Goal: Information Seeking & Learning: Learn about a topic

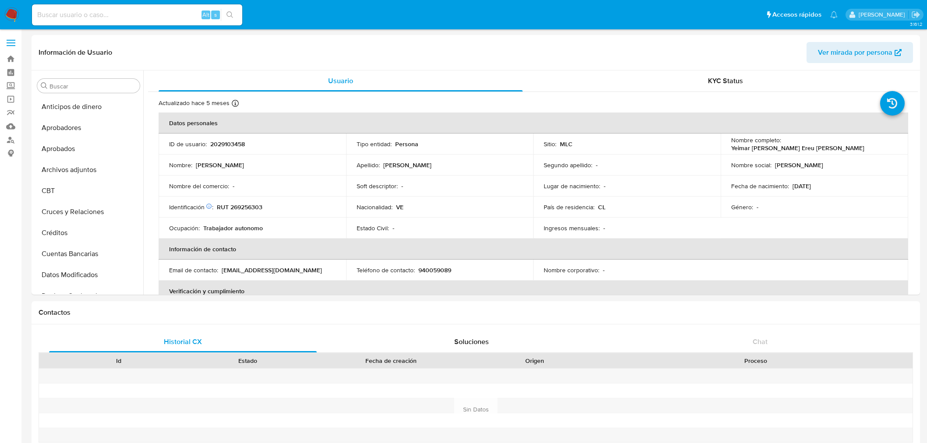
select select "10"
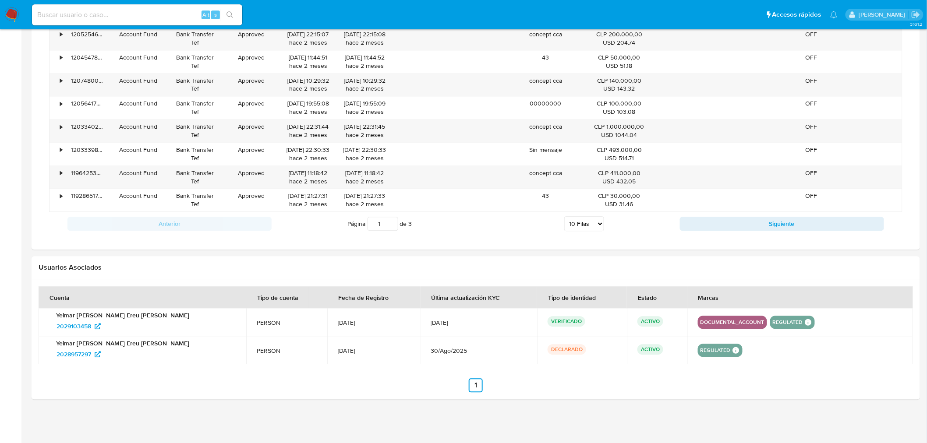
scroll to position [726, 0]
click at [75, 354] on span "2028957297" at bounding box center [74, 354] width 35 height 14
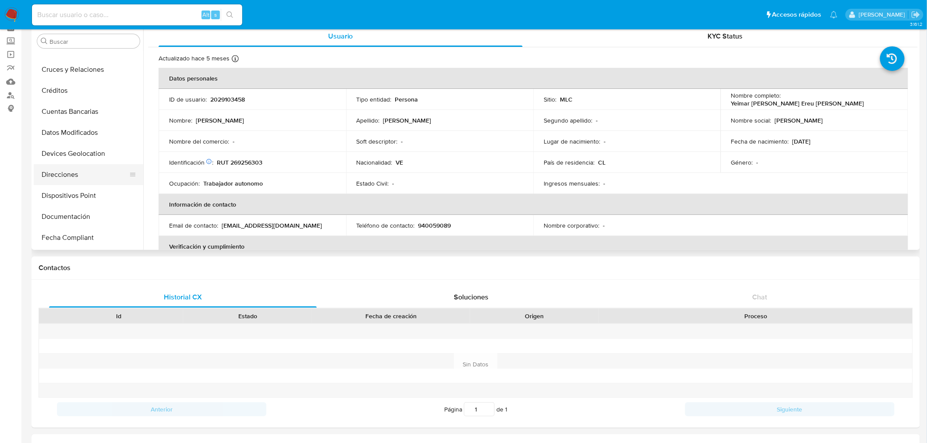
scroll to position [23, 0]
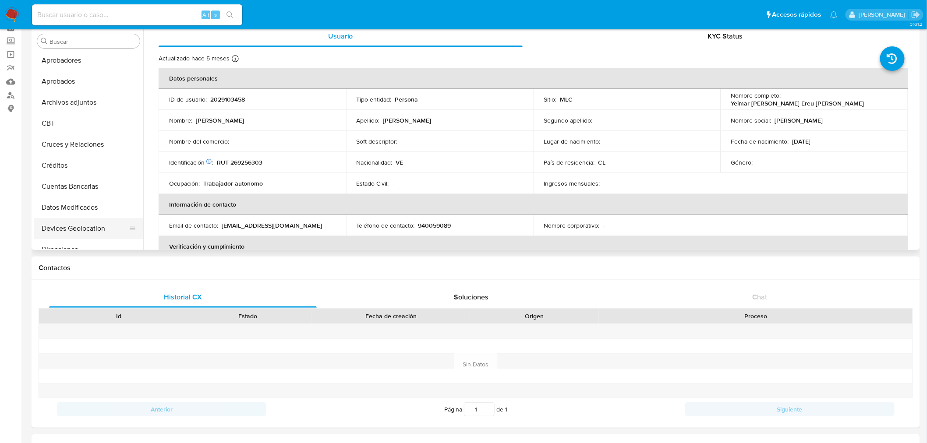
click at [84, 230] on button "Devices Geolocation" at bounding box center [85, 228] width 103 height 21
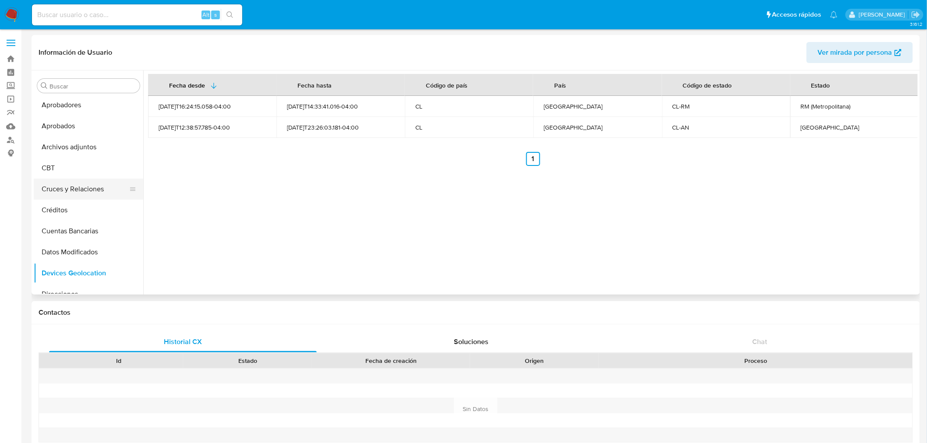
scroll to position [71, 0]
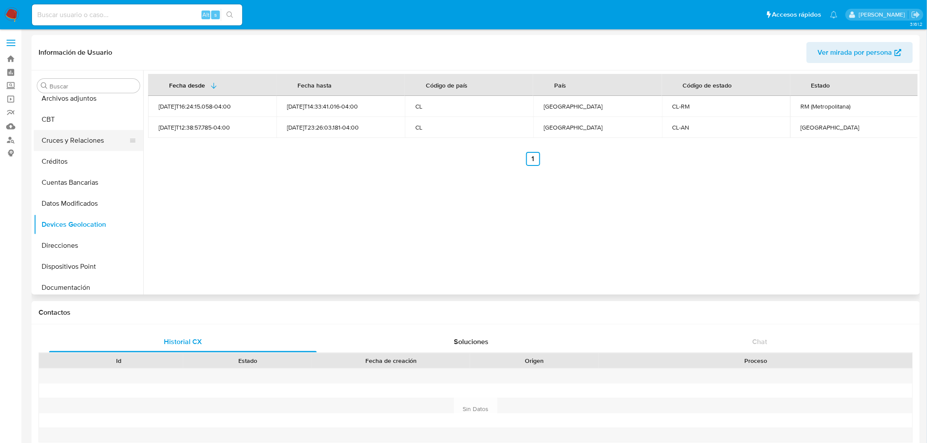
click at [76, 141] on button "Cruces y Relaciones" at bounding box center [85, 140] width 103 height 21
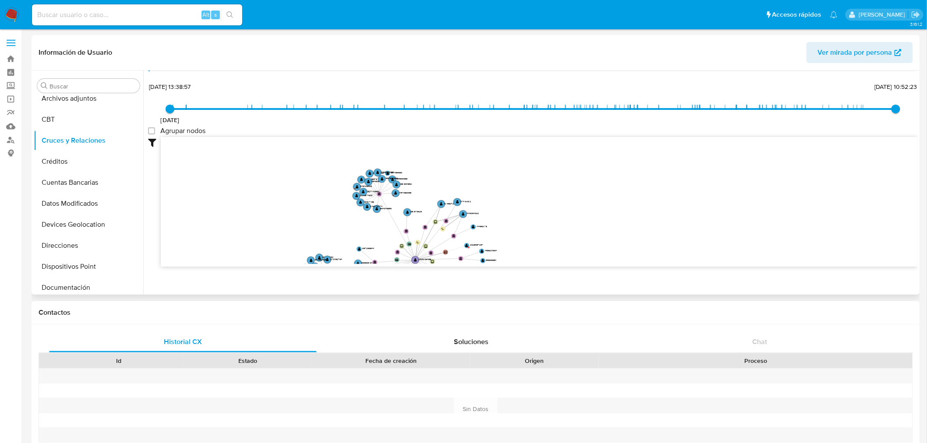
scroll to position [32, 0]
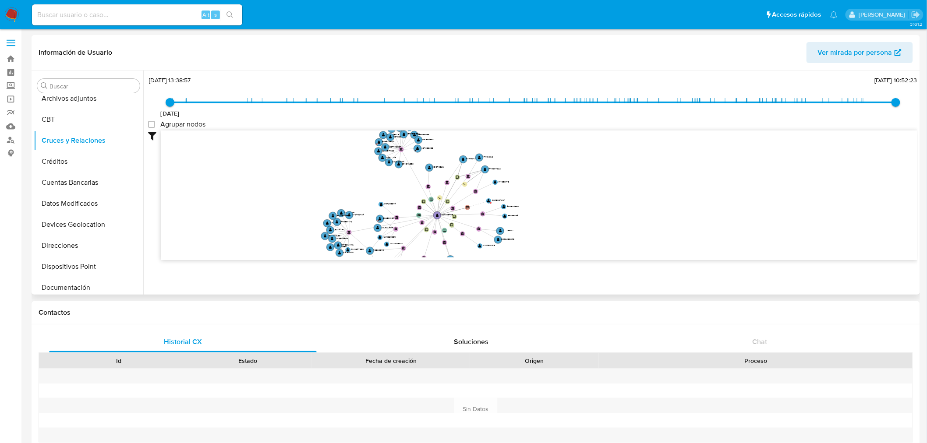
drag, startPoint x: 607, startPoint y: 227, endPoint x: 509, endPoint y: 250, distance: 100.9
click at [509, 250] on icon "device-686e80ff0d9273204b9c6ff5  user-2029103458  2029103458 device-6768d754f…" at bounding box center [539, 194] width 757 height 127
click at [89, 207] on button "KYC" at bounding box center [85, 205] width 103 height 21
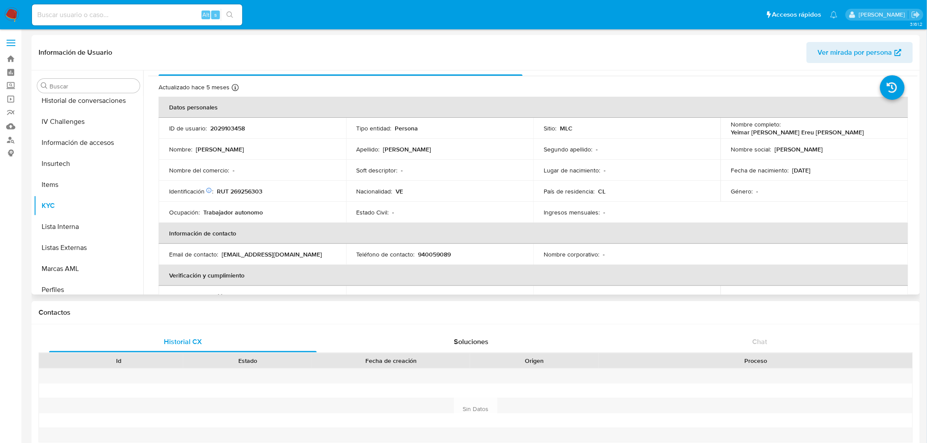
scroll to position [0, 0]
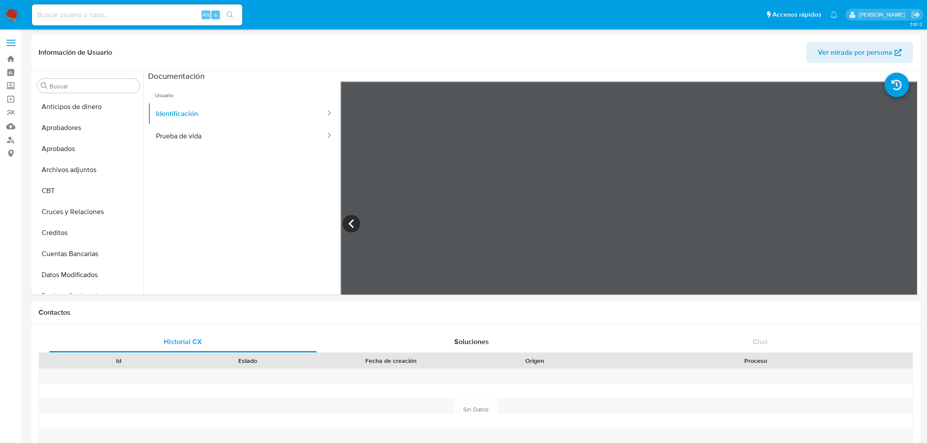
select select "10"
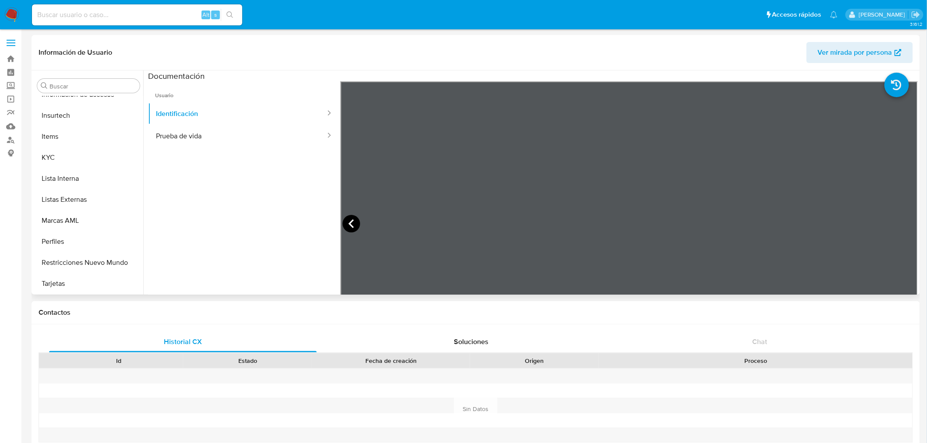
click at [349, 220] on icon at bounding box center [352, 224] width 18 height 18
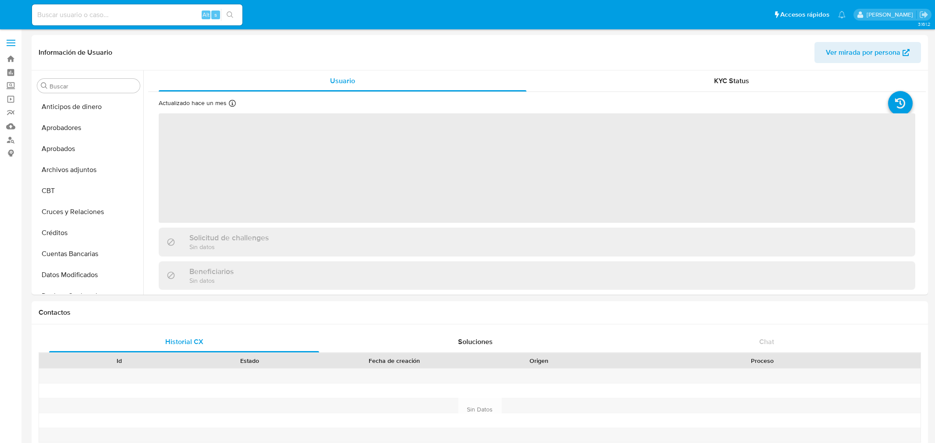
select select "10"
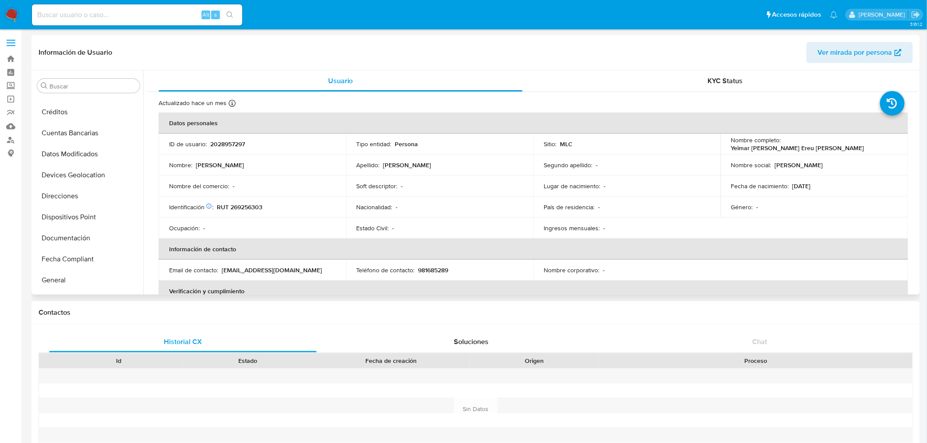
scroll to position [71, 0]
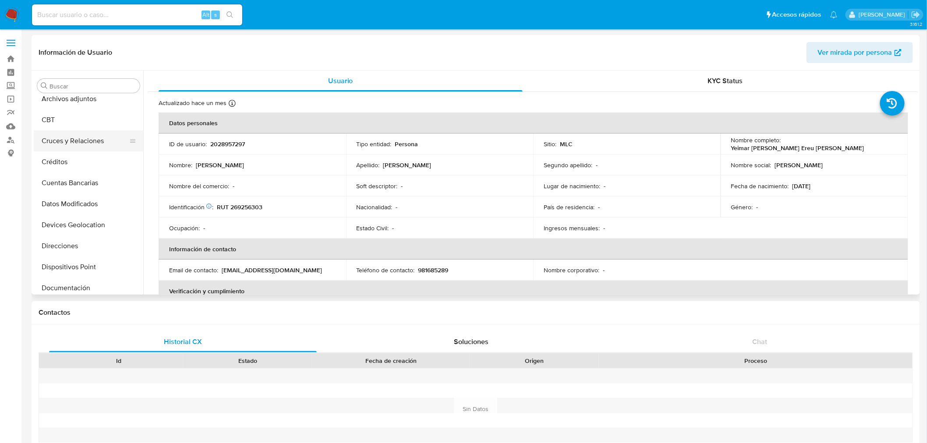
click at [98, 134] on button "Cruces y Relaciones" at bounding box center [85, 141] width 103 height 21
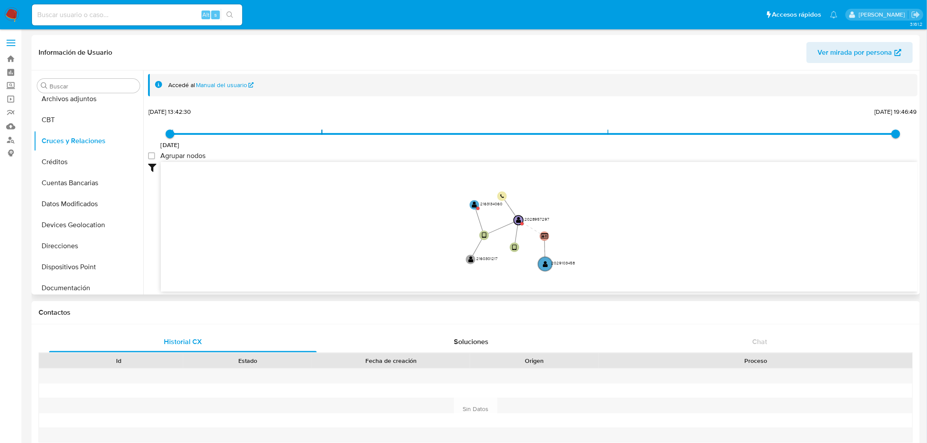
drag, startPoint x: 423, startPoint y: 216, endPoint x: 422, endPoint y: 205, distance: 11.4
click at [422, 205] on icon "user-2028957297  2028957297 device-68b37f59a31d2fd4bbe6ca0c  user-2160301217 …" at bounding box center [539, 225] width 757 height 127
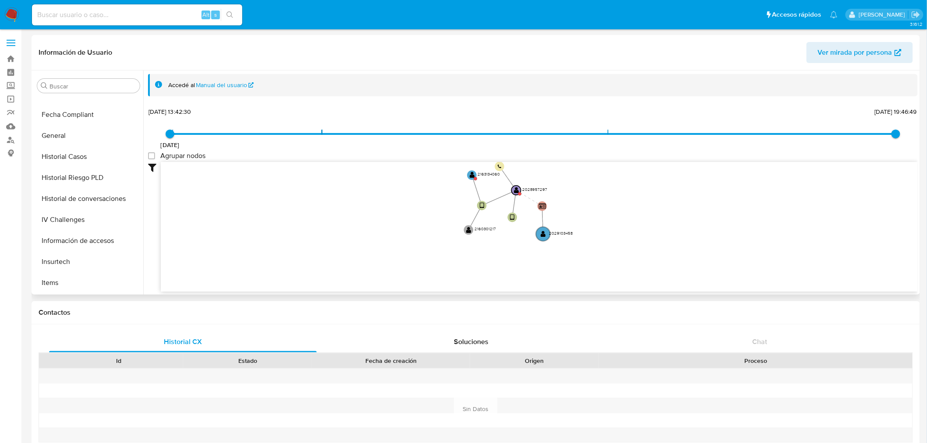
scroll to position [314, 0]
click at [74, 159] on button "KYC" at bounding box center [85, 157] width 103 height 21
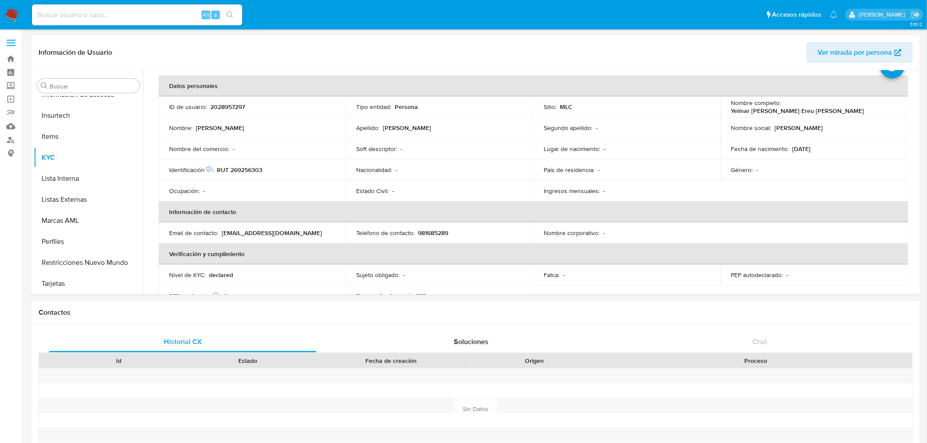
scroll to position [97, 0]
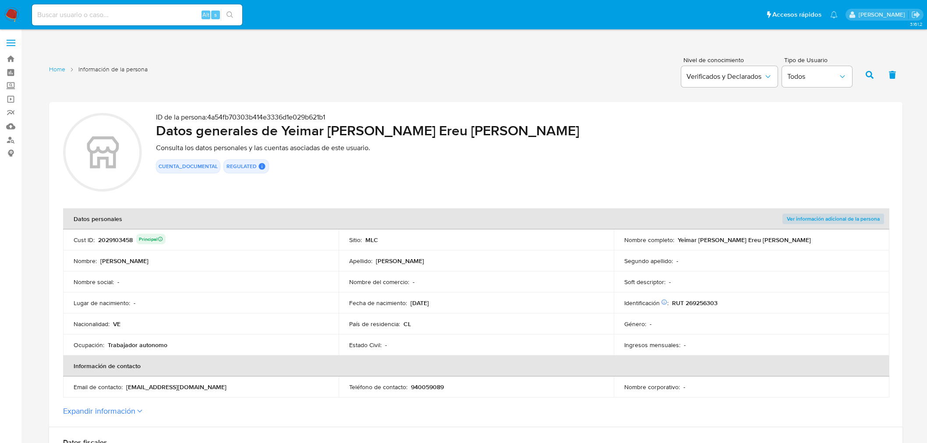
scroll to position [150, 0]
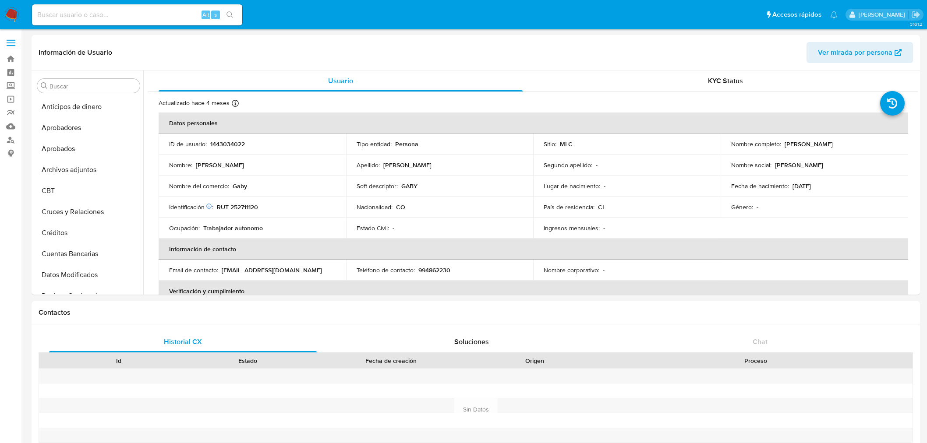
select select "10"
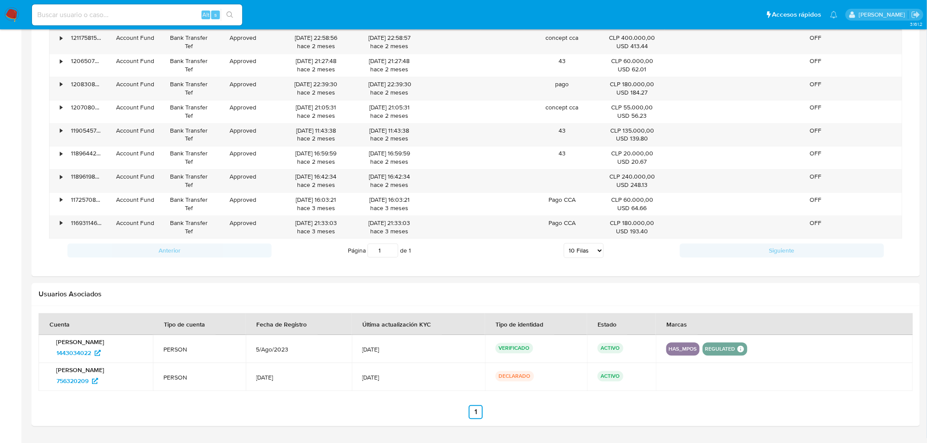
scroll to position [703, 0]
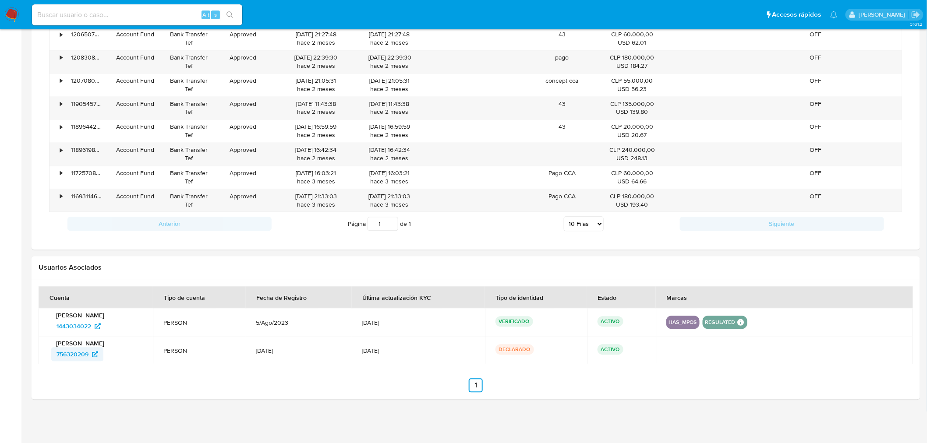
click at [71, 352] on span "756320209" at bounding box center [73, 354] width 32 height 14
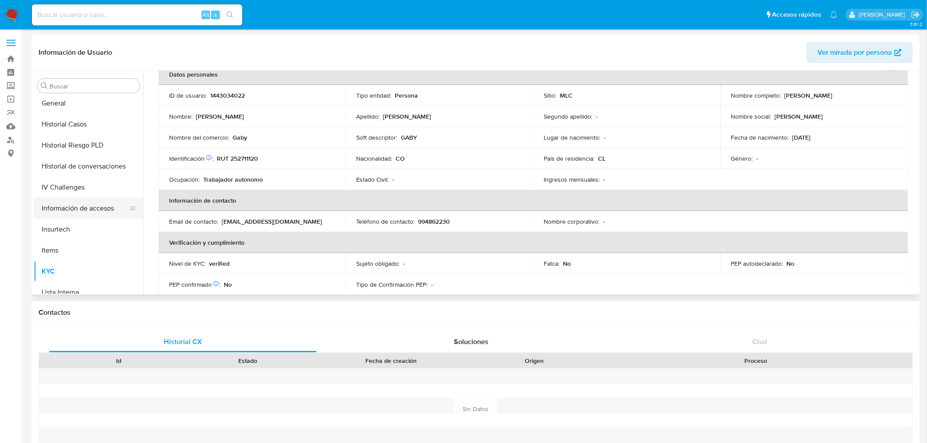
scroll to position [314, 0]
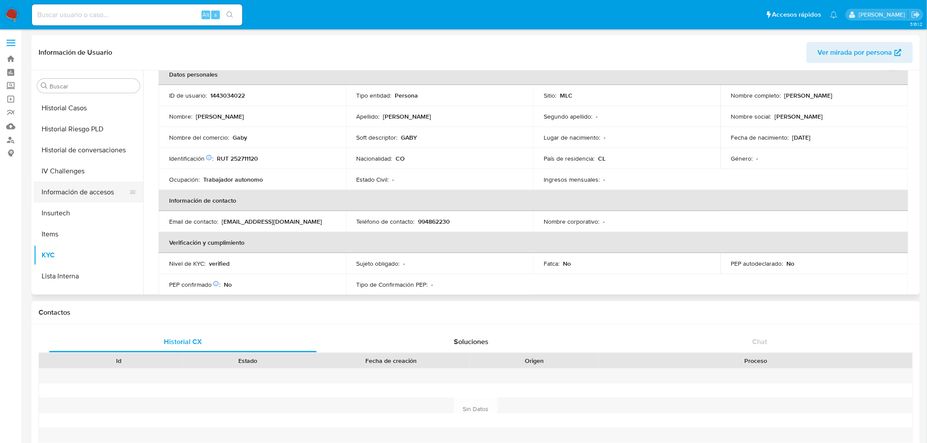
click at [92, 194] on button "Información de accesos" at bounding box center [85, 192] width 103 height 21
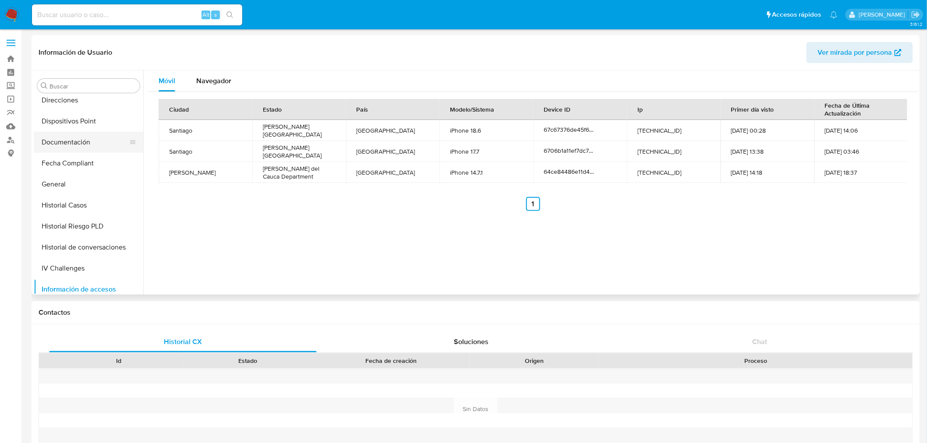
scroll to position [168, 0]
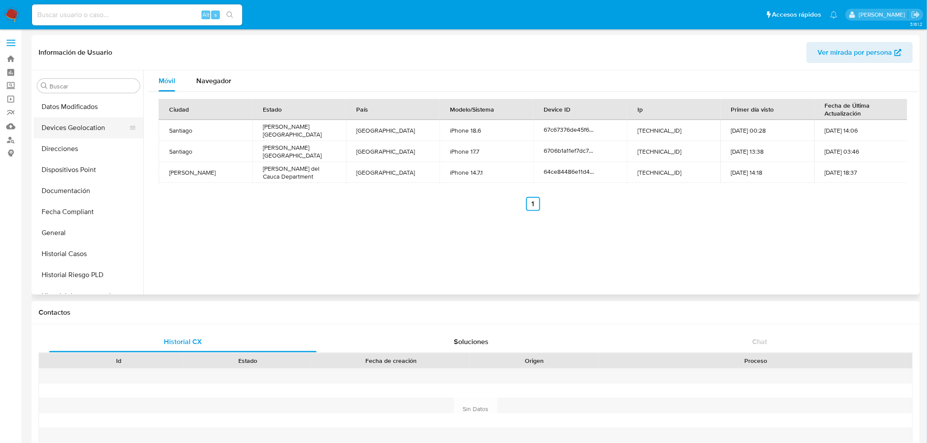
click at [96, 130] on button "Devices Geolocation" at bounding box center [85, 127] width 103 height 21
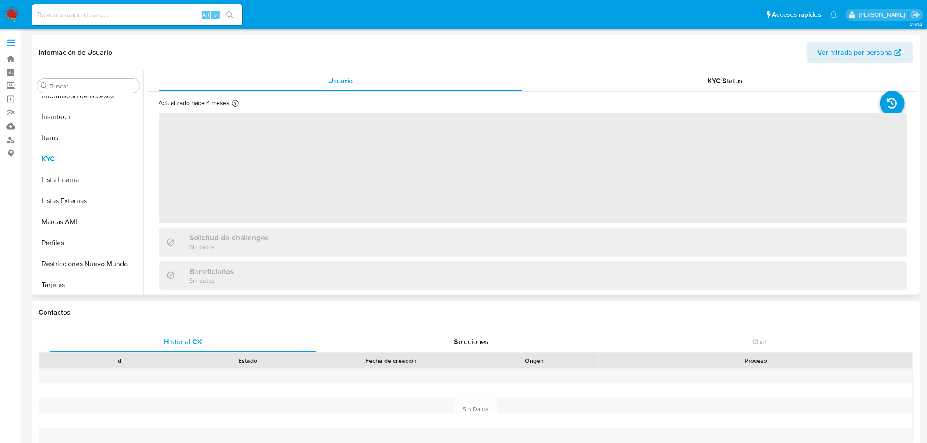
scroll to position [412, 0]
select select "10"
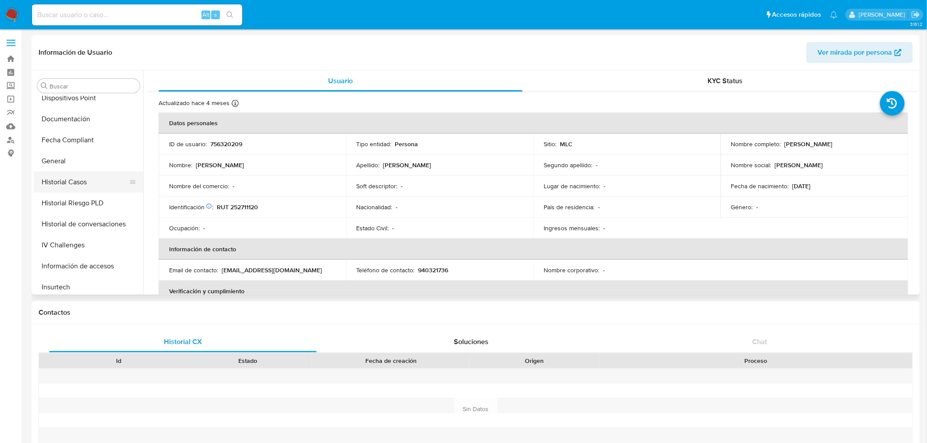
scroll to position [168, 0]
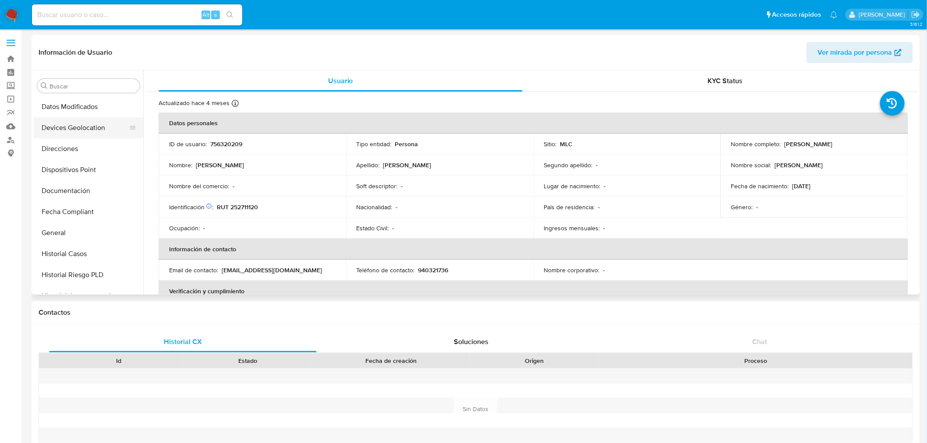
click at [95, 130] on button "Devices Geolocation" at bounding box center [85, 127] width 103 height 21
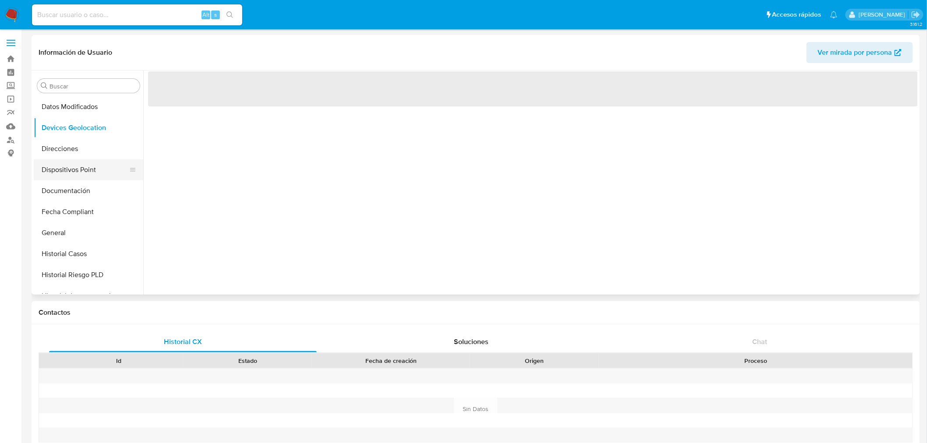
click at [78, 171] on button "Dispositivos Point" at bounding box center [85, 170] width 103 height 21
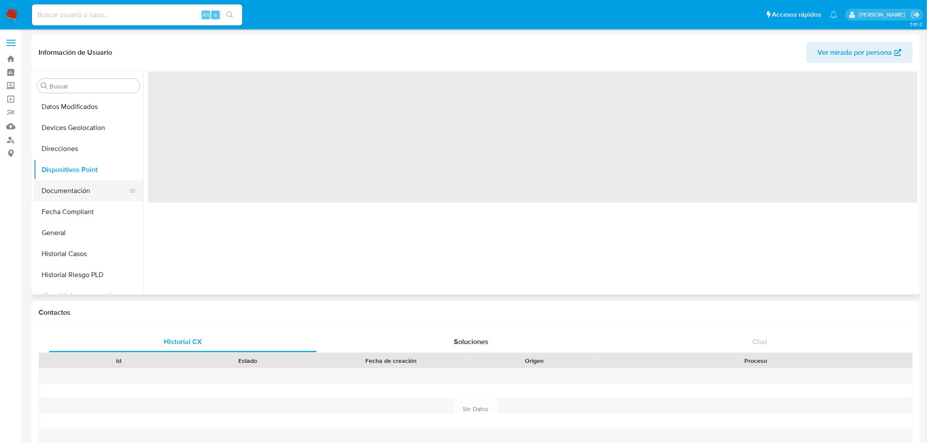
click at [97, 188] on button "Documentación" at bounding box center [85, 191] width 103 height 21
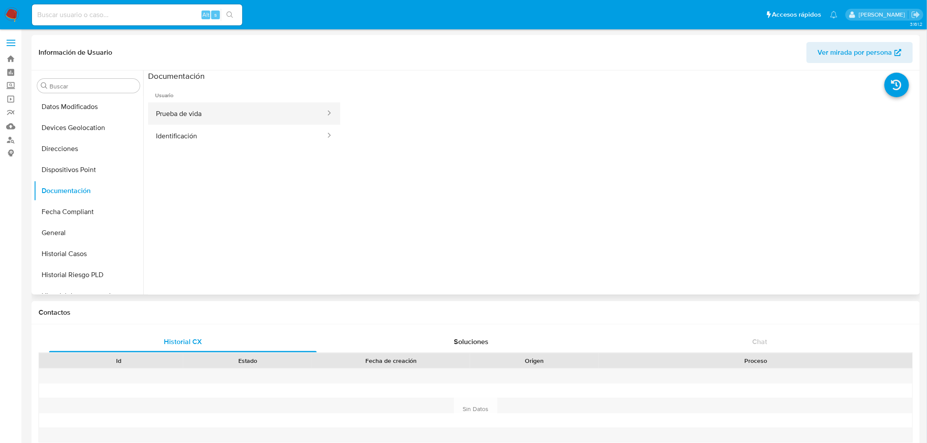
click at [230, 114] on button "Prueba de vida" at bounding box center [237, 114] width 178 height 22
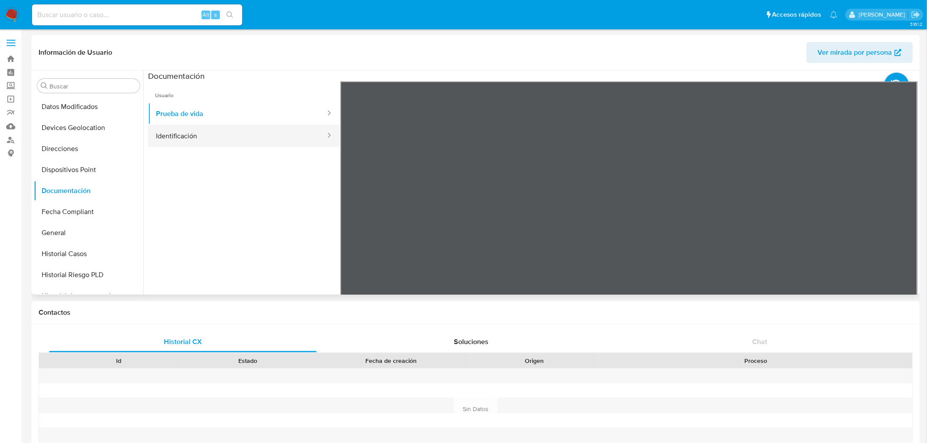
click at [195, 138] on button "Identificación" at bounding box center [237, 136] width 178 height 22
click at [903, 220] on icon at bounding box center [907, 224] width 18 height 18
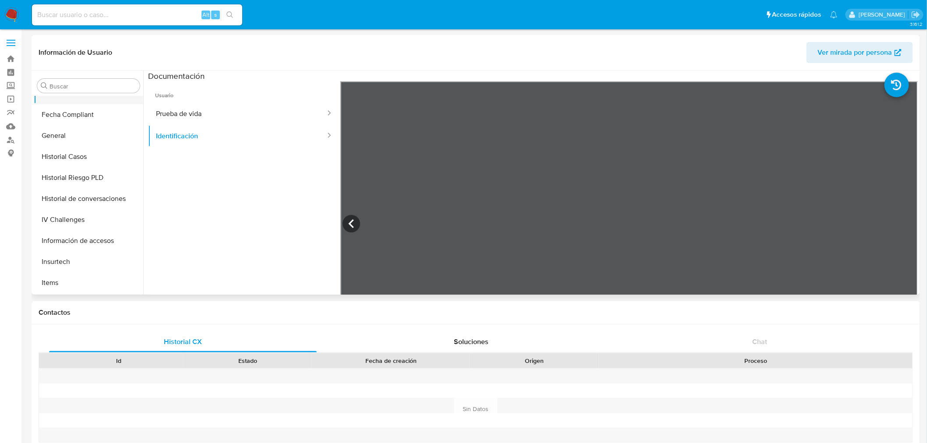
scroll to position [314, 0]
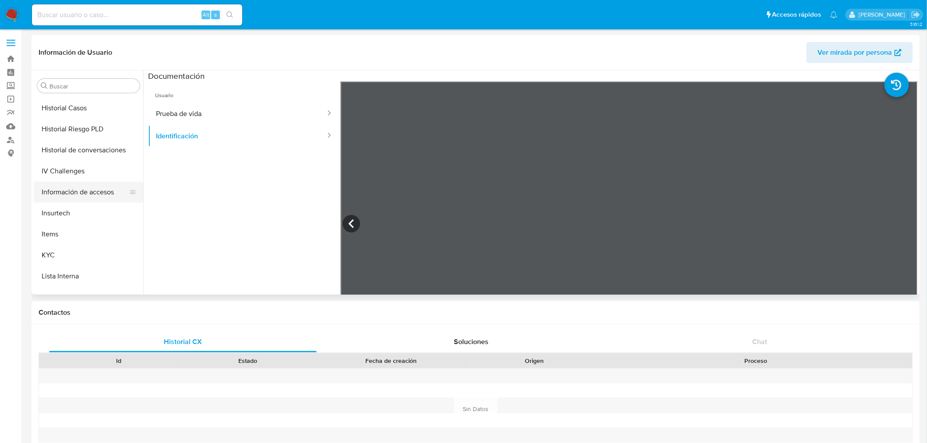
click at [92, 194] on button "Información de accesos" at bounding box center [85, 192] width 103 height 21
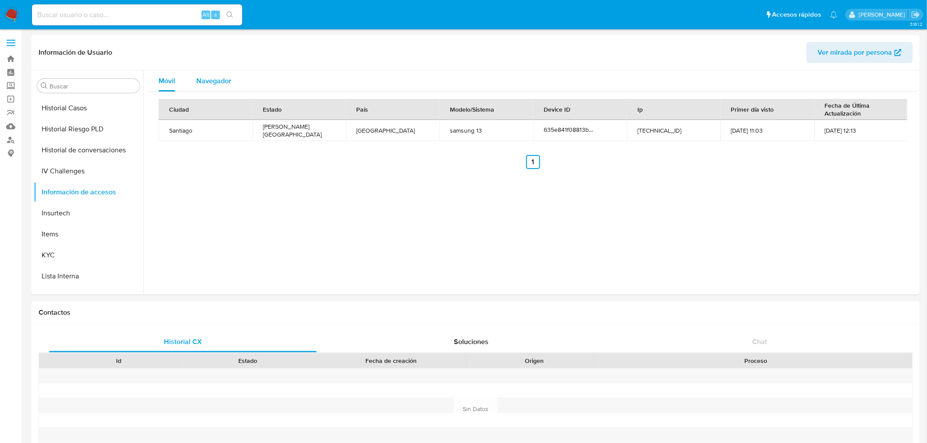
click at [216, 77] on span "Navegador" at bounding box center [213, 81] width 35 height 10
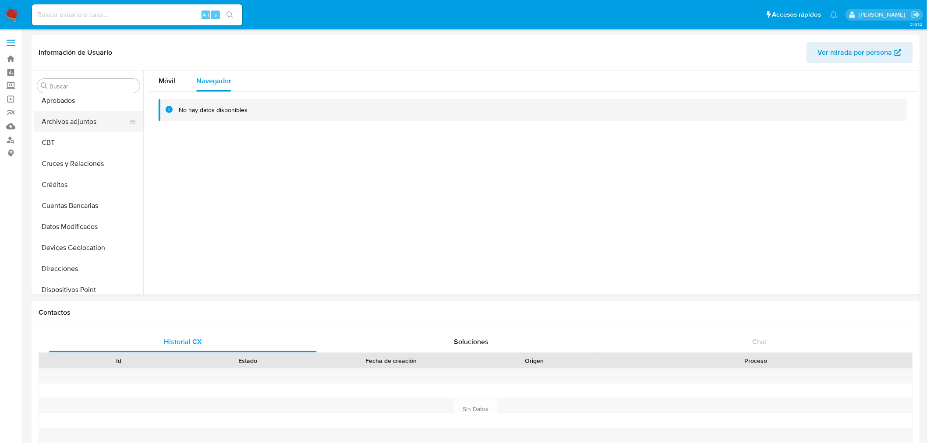
scroll to position [48, 0]
click at [89, 253] on button "Devices Geolocation" at bounding box center [85, 247] width 103 height 21
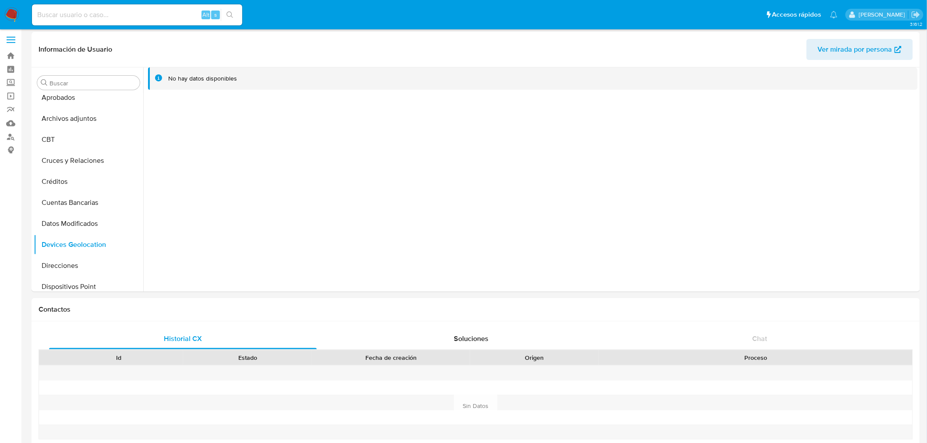
scroll to position [0, 0]
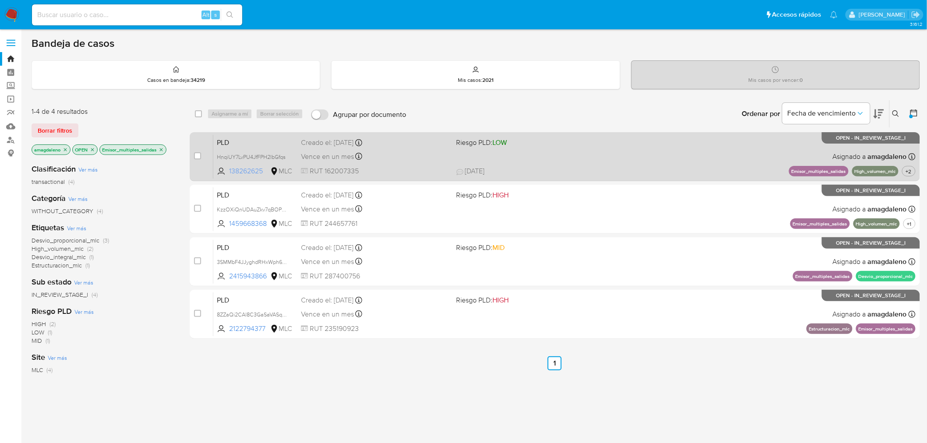
click at [255, 169] on span "138262625" at bounding box center [248, 172] width 39 height 10
click at [416, 168] on span "RUT 162007335" at bounding box center [375, 172] width 149 height 10
click at [435, 156] on div "Vence en un mes Vence el 10/11/2025 06:06:06" at bounding box center [375, 157] width 149 height 12
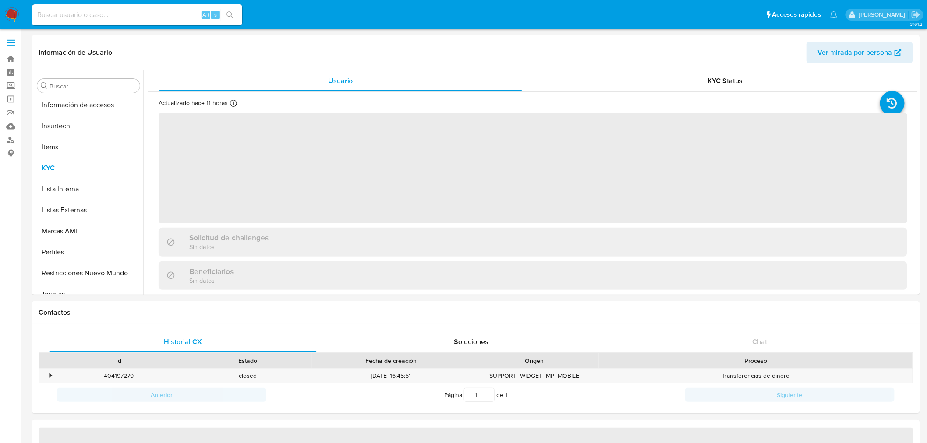
scroll to position [412, 0]
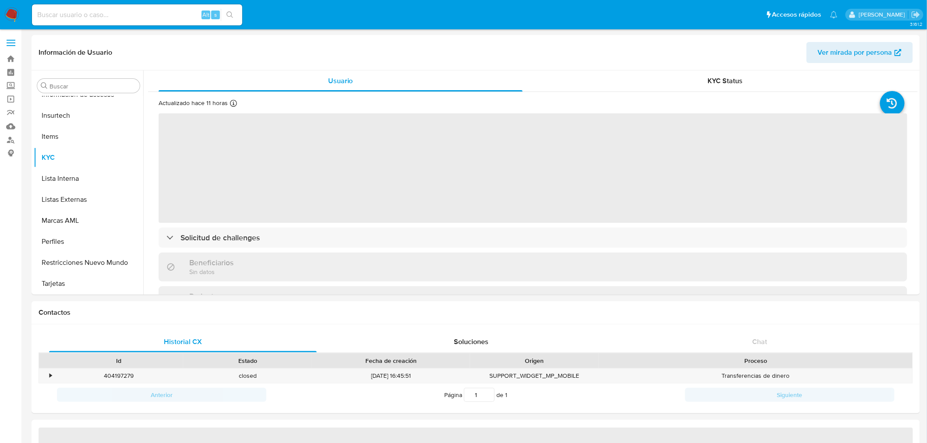
select select "10"
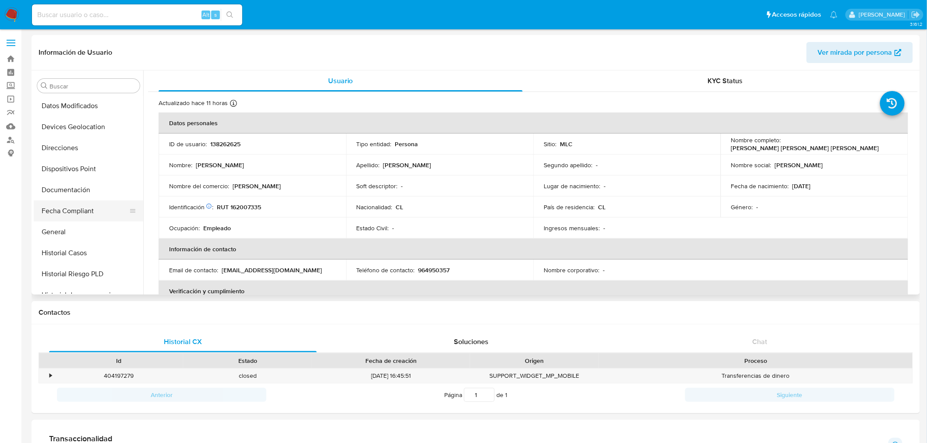
scroll to position [168, 0]
click at [90, 191] on button "Documentación" at bounding box center [85, 191] width 103 height 21
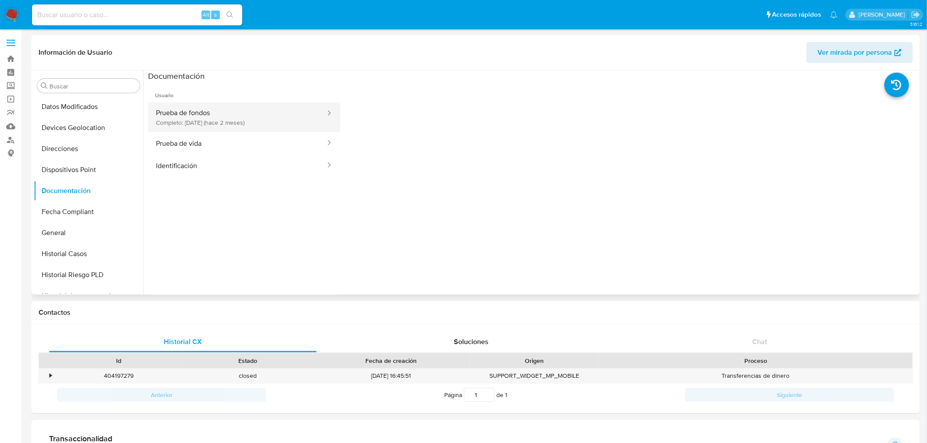
click at [248, 121] on button "Prueba de fondos Completo: [DATE] (hace 2 meses)" at bounding box center [237, 118] width 178 height 30
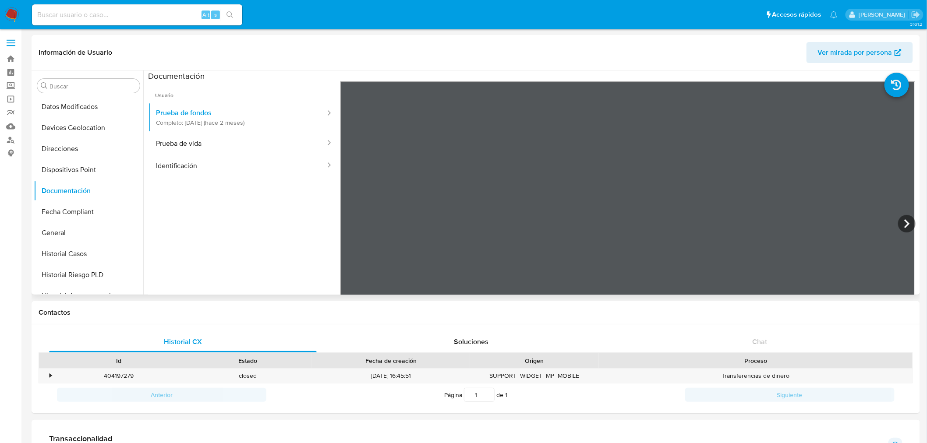
click at [243, 219] on ul "Usuario Prueba de fondos Completo: 08/08/2025 (hace 2 meses) Prueba de vida Ide…" at bounding box center [244, 208] width 192 height 252
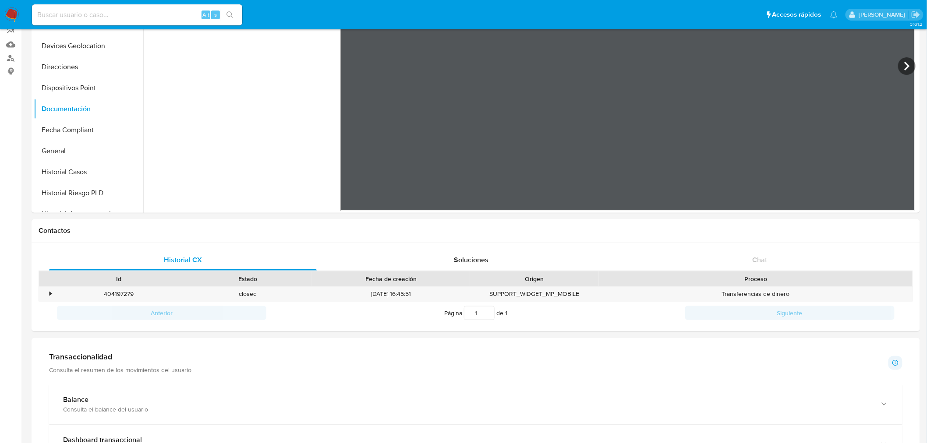
scroll to position [146, 0]
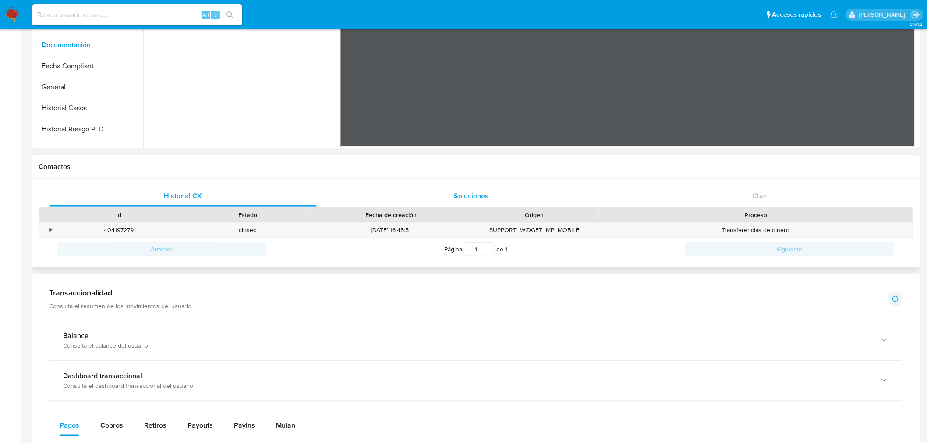
click at [455, 199] on span "Soluciones" at bounding box center [471, 196] width 35 height 10
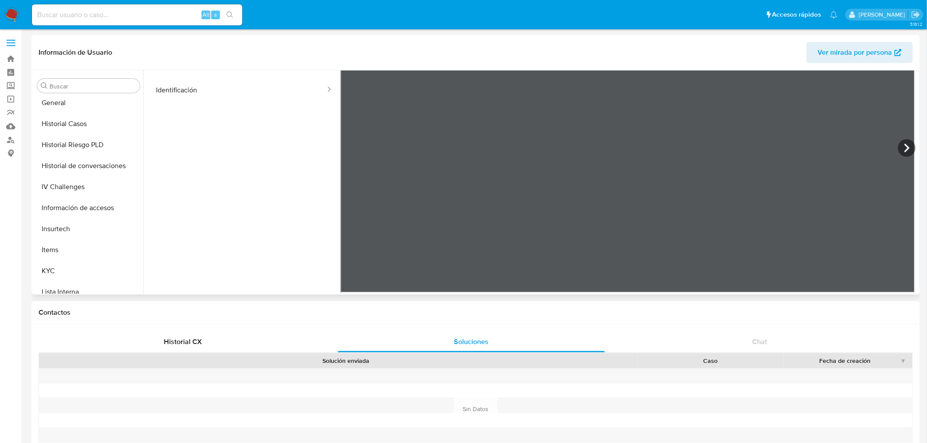
scroll to position [314, 0]
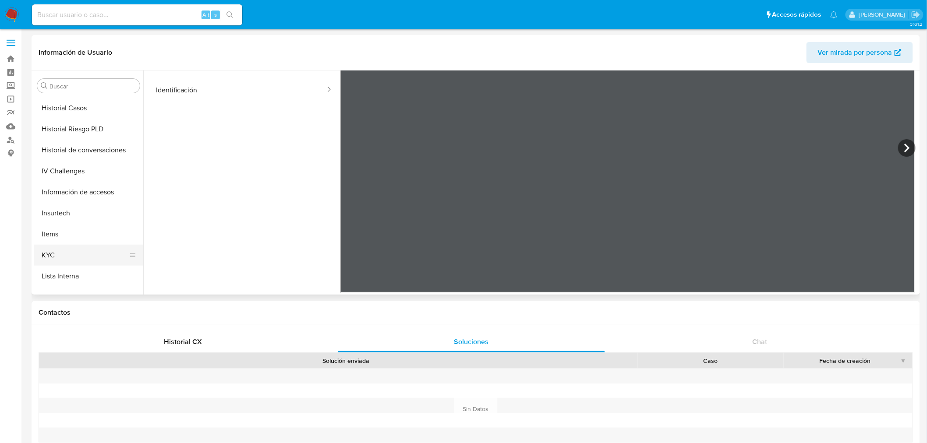
click at [54, 246] on button "KYC" at bounding box center [85, 255] width 103 height 21
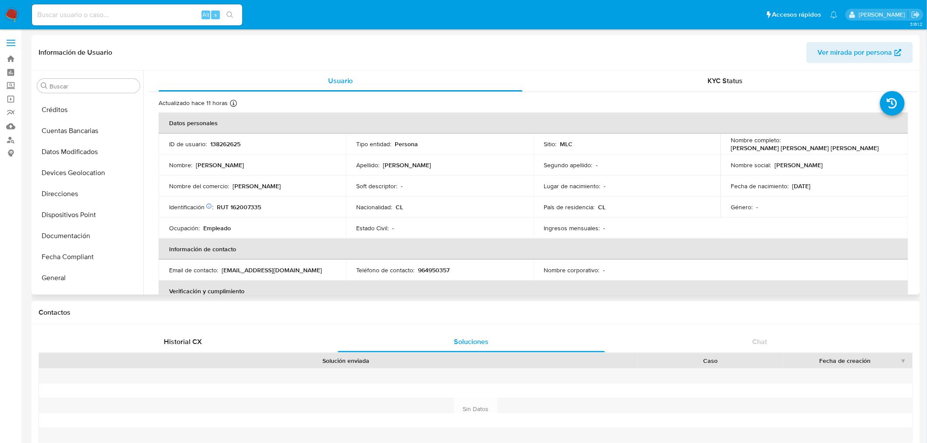
scroll to position [120, 0]
click at [88, 241] on button "Documentación" at bounding box center [85, 239] width 103 height 21
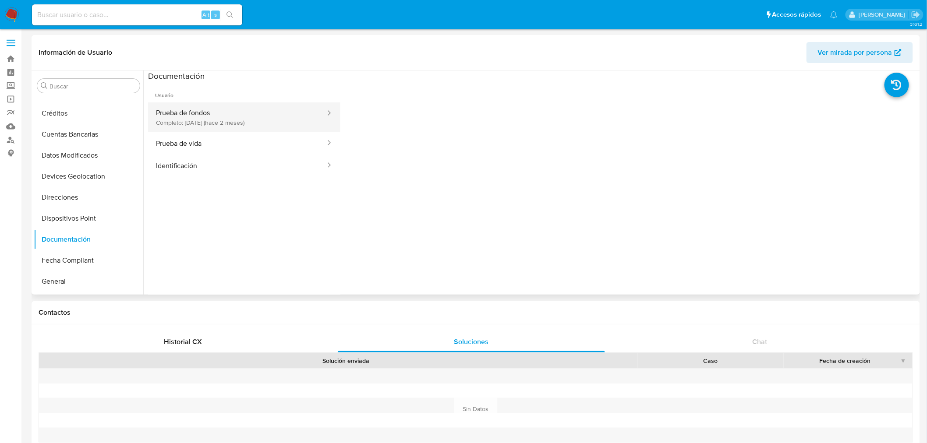
click at [231, 117] on button "Prueba de fondos Completo: 08/08/2025 (hace 2 meses)" at bounding box center [237, 118] width 178 height 30
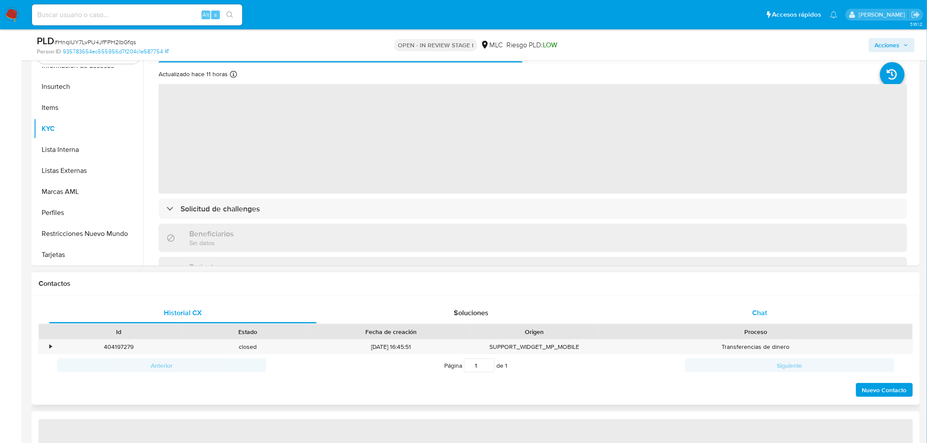
scroll to position [195, 0]
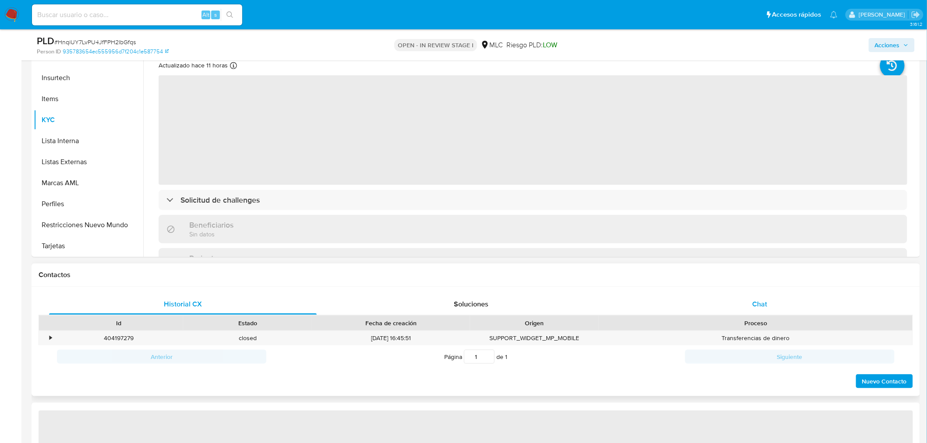
select select "10"
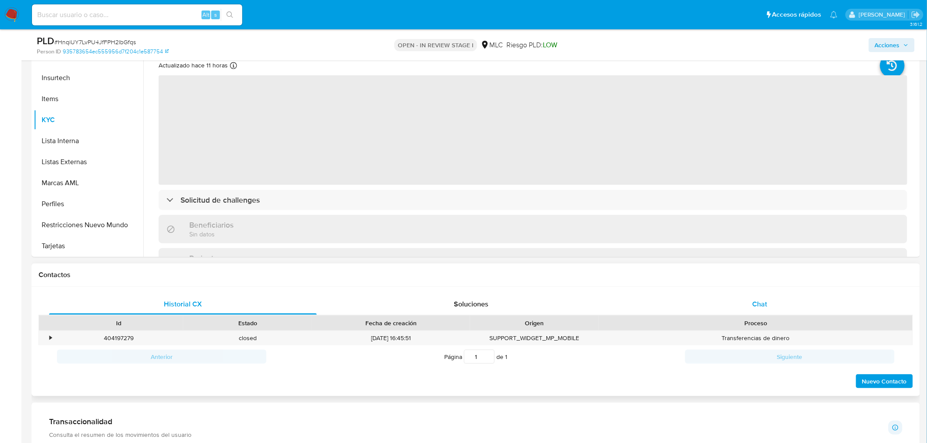
click at [761, 301] on span "Chat" at bounding box center [760, 304] width 15 height 10
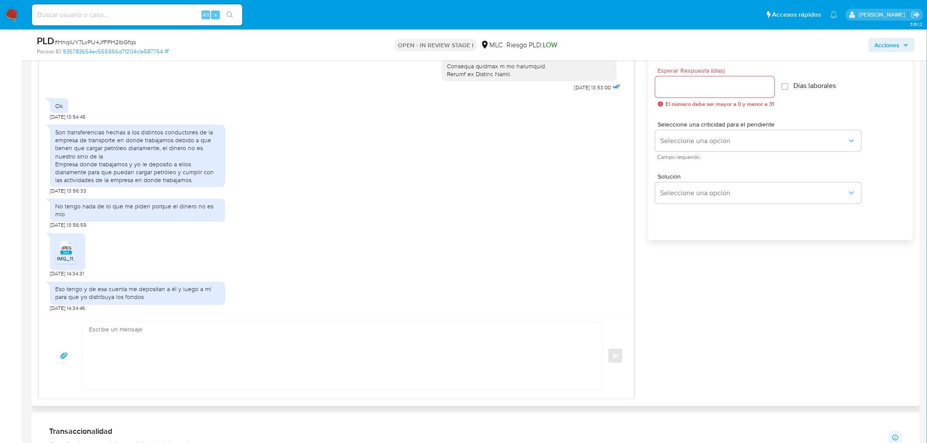
scroll to position [344, 0]
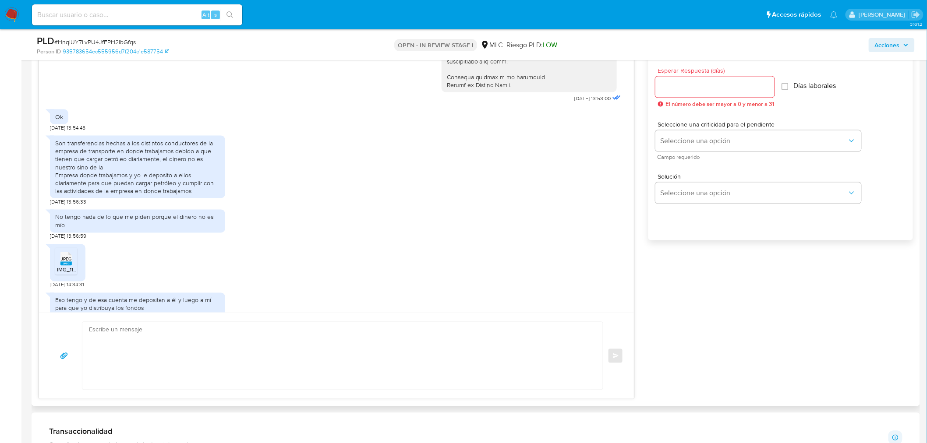
click at [155, 165] on div "Son transferencias hechas a los distintos conductores de la empresa de transpor…" at bounding box center [137, 167] width 165 height 56
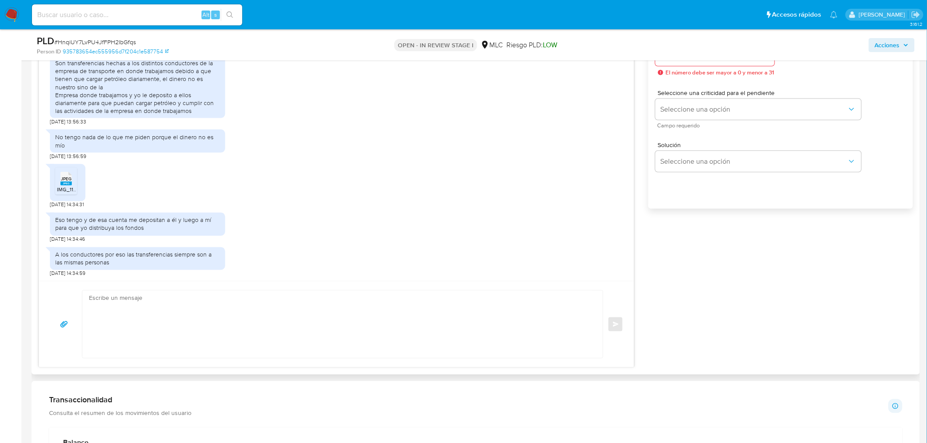
scroll to position [535, 0]
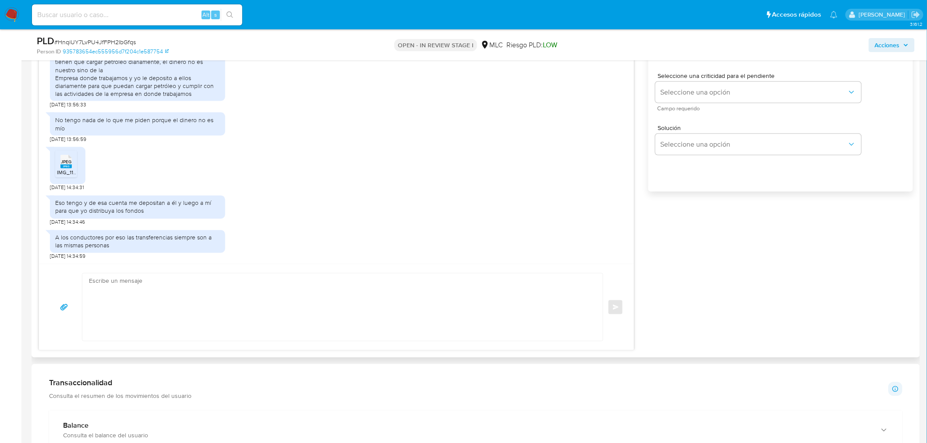
click at [70, 168] on icon "JPEG" at bounding box center [65, 161] width 11 height 15
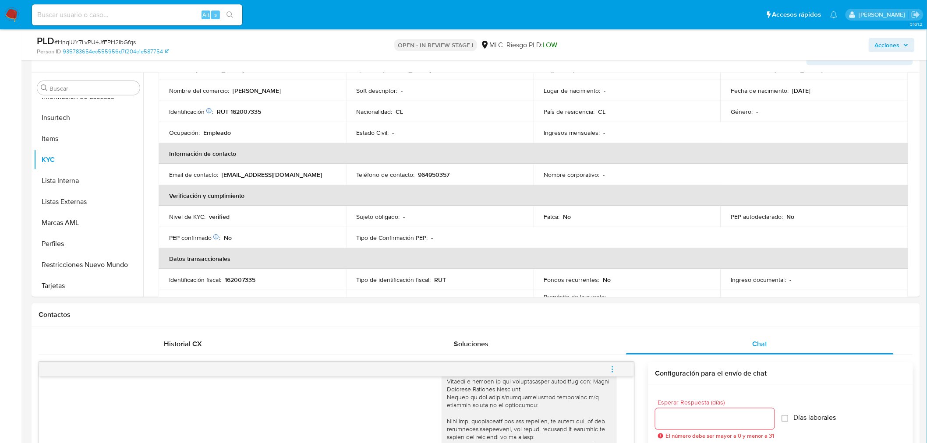
scroll to position [0, 0]
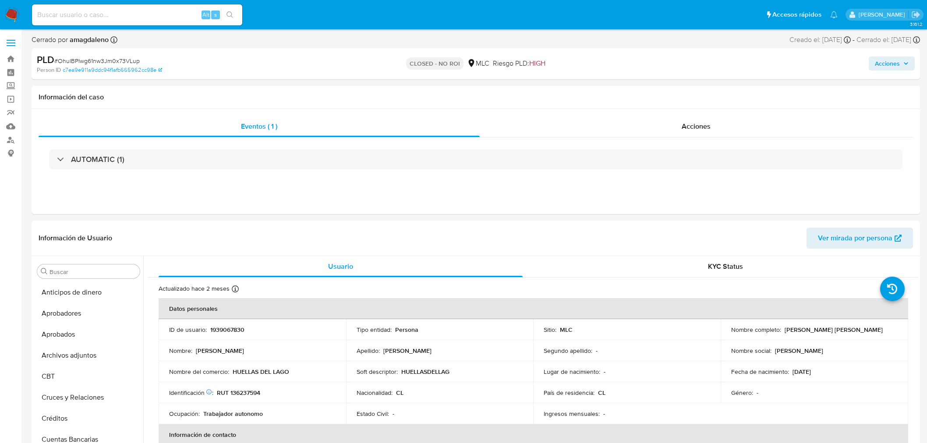
select select "10"
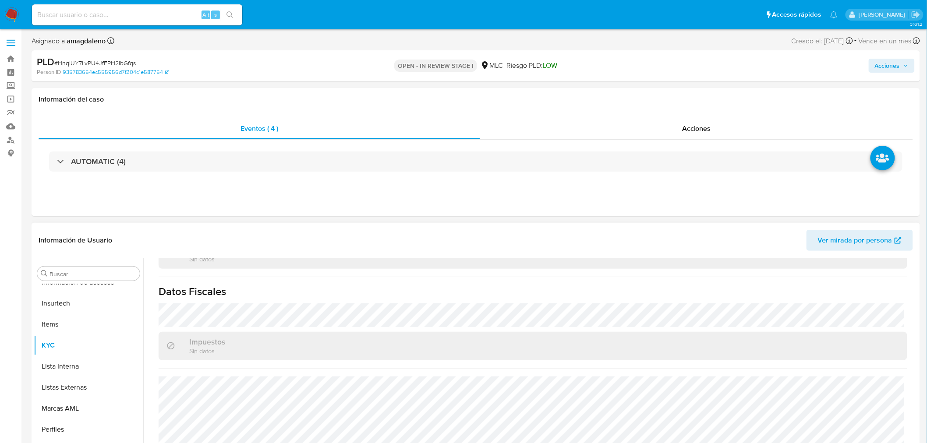
scroll to position [63, 0]
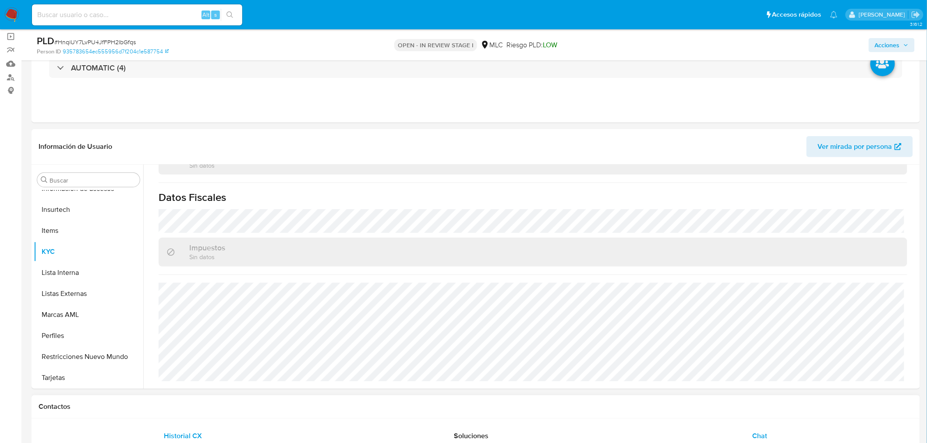
select select "10"
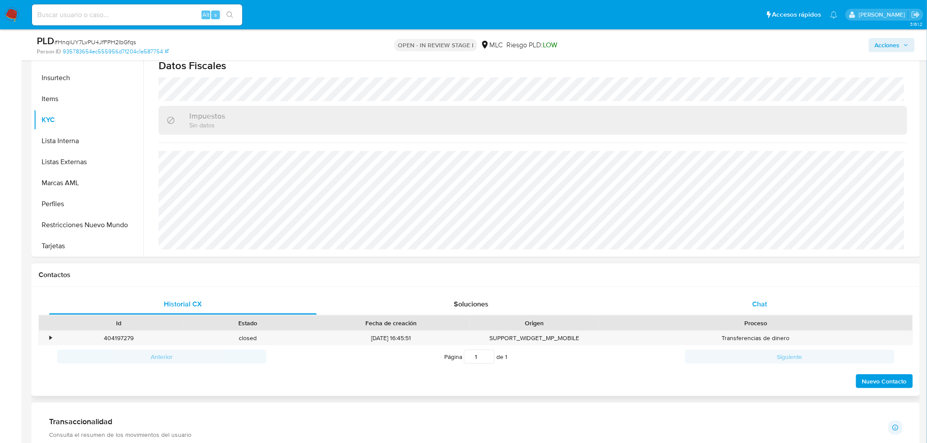
click at [767, 311] on div "Chat" at bounding box center [760, 304] width 268 height 21
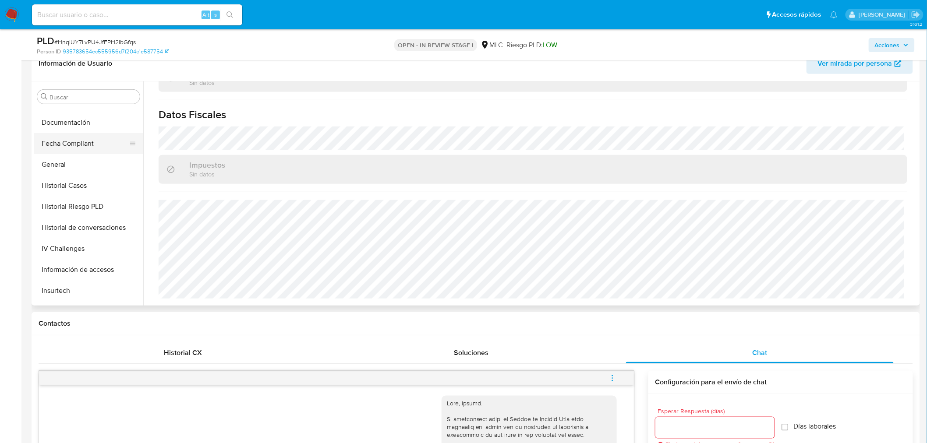
scroll to position [217, 0]
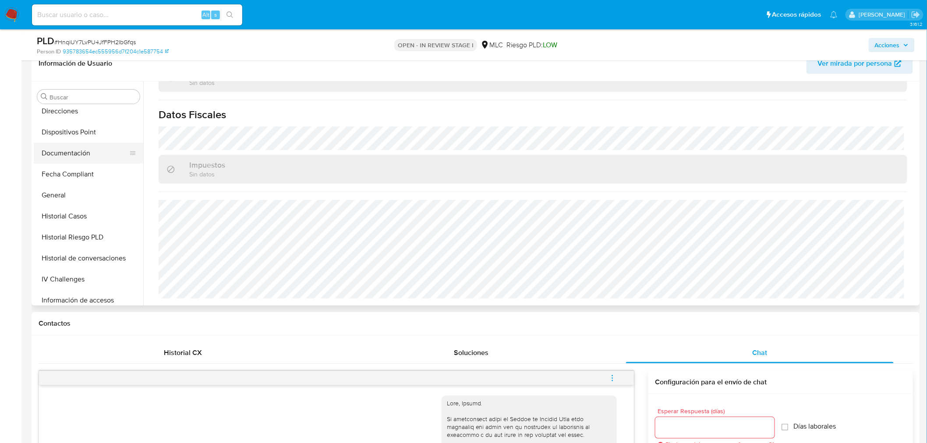
click at [90, 156] on button "Documentación" at bounding box center [85, 153] width 103 height 21
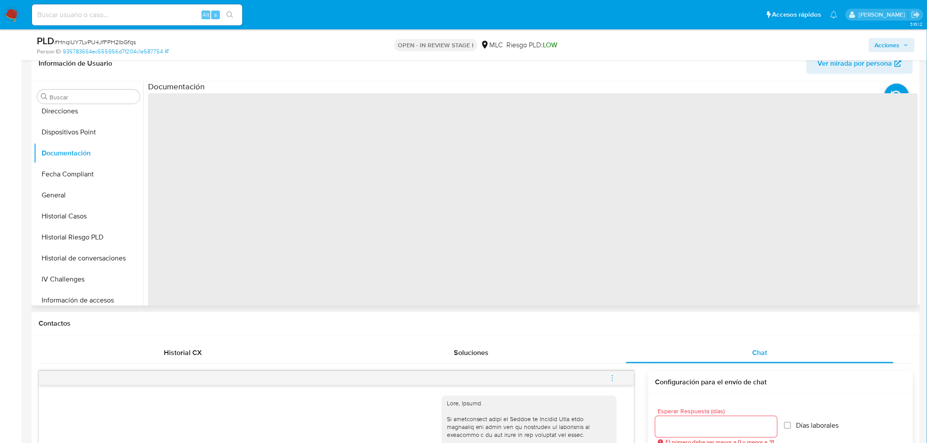
scroll to position [0, 0]
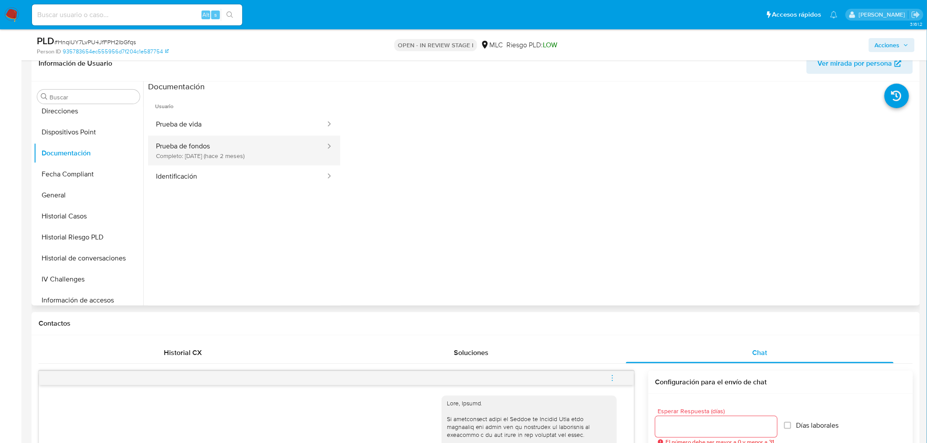
click at [238, 155] on button "Prueba de fondos Completo: 08/08/2025 (hace 2 meses)" at bounding box center [237, 151] width 178 height 30
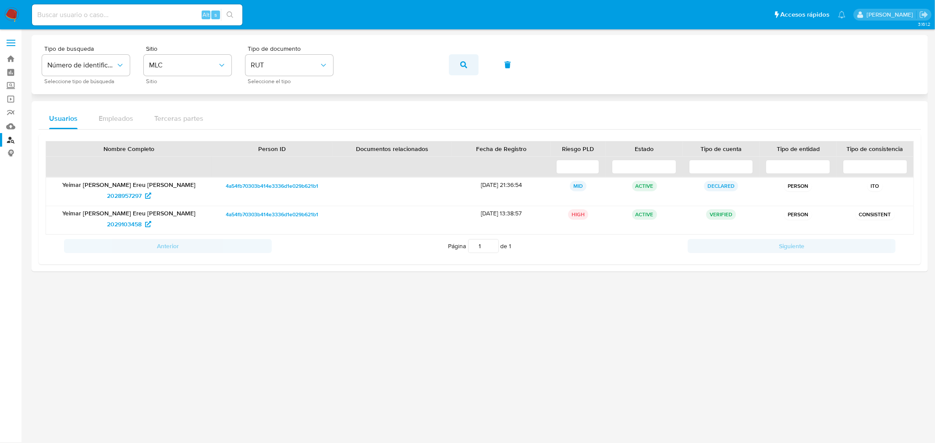
click at [463, 64] on icon "button" at bounding box center [463, 64] width 7 height 7
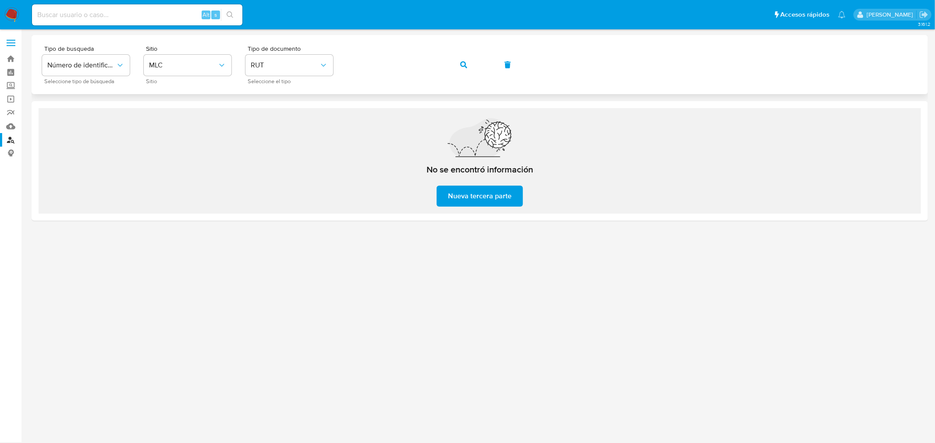
click at [462, 63] on icon "button" at bounding box center [463, 64] width 7 height 7
click at [464, 64] on icon "button" at bounding box center [463, 64] width 7 height 7
